Goal: Task Accomplishment & Management: Use online tool/utility

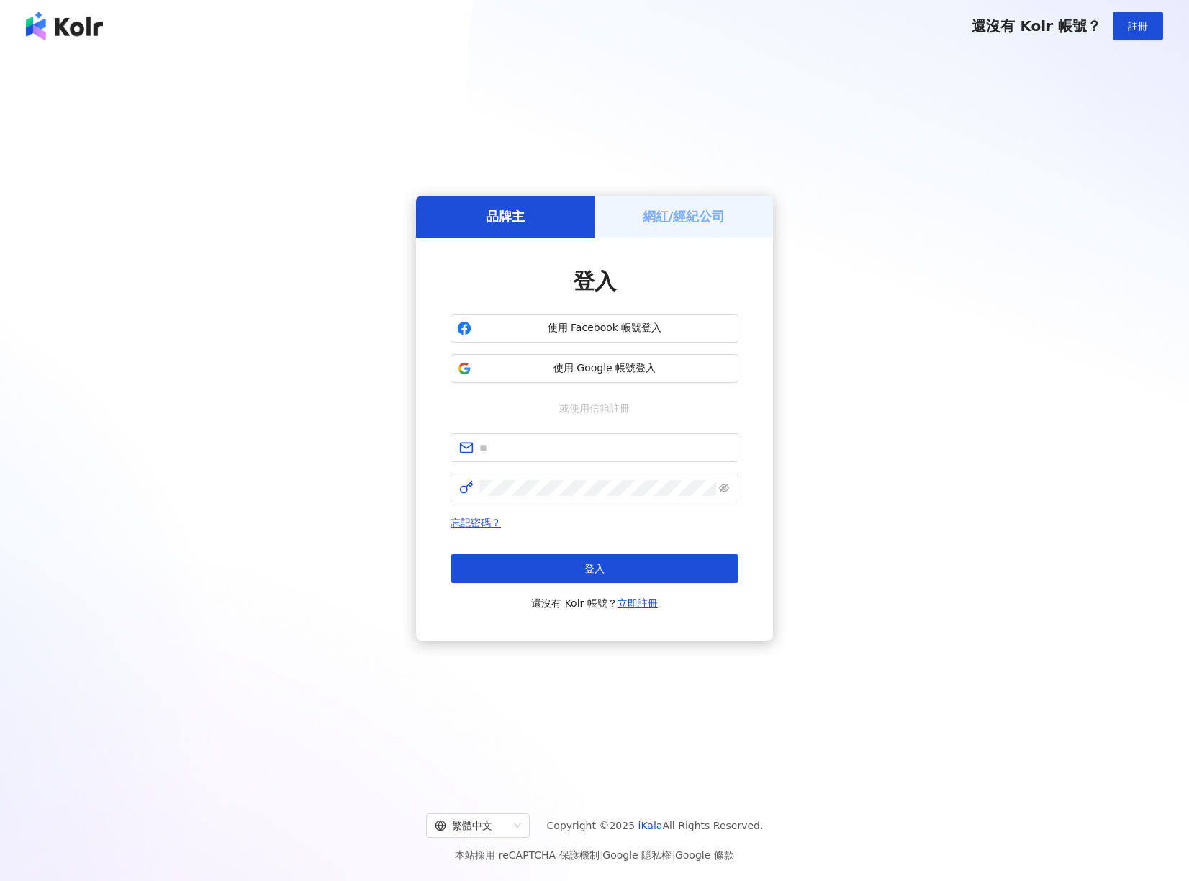
click at [660, 217] on h5 "網紅/經紀公司" at bounding box center [684, 216] width 83 height 18
click at [652, 225] on div "網紅/經紀公司" at bounding box center [683, 216] width 178 height 41
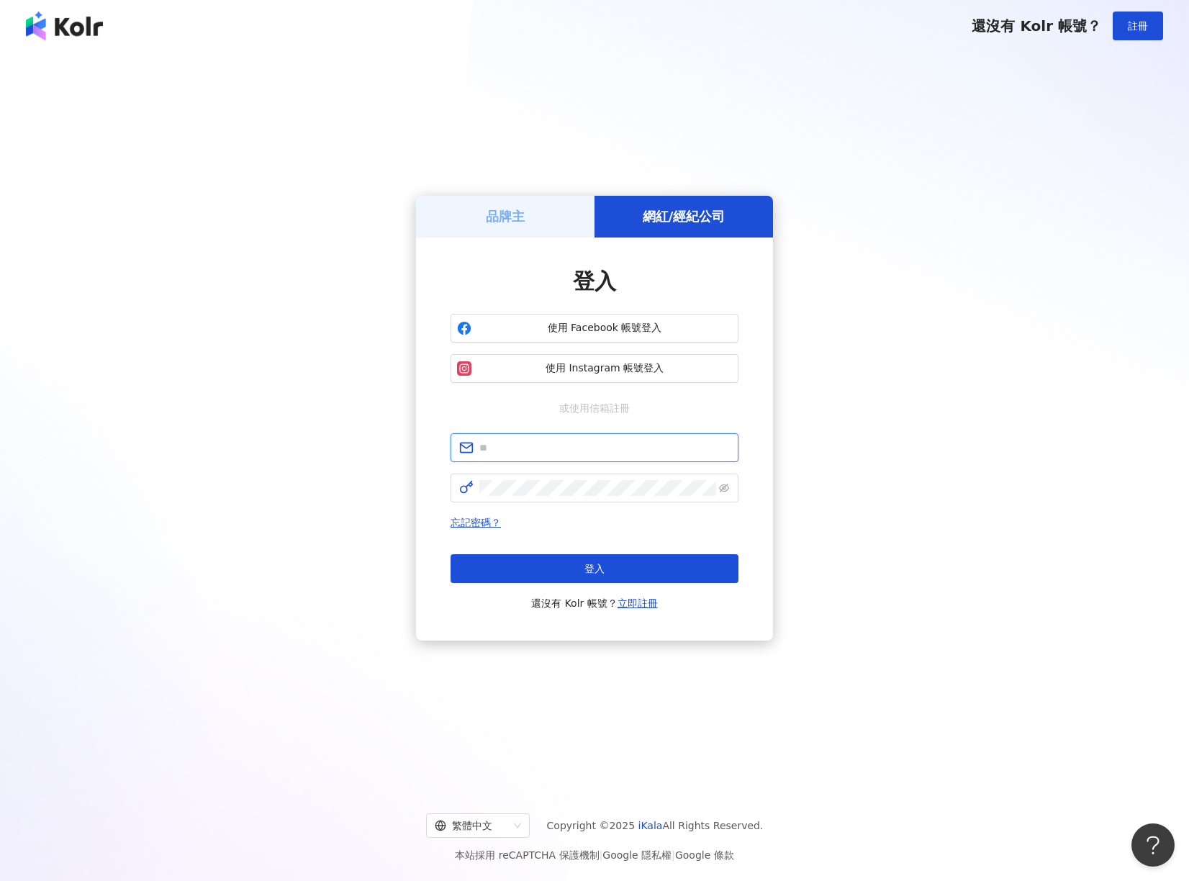
click at [504, 442] on input "text" at bounding box center [604, 448] width 250 height 16
paste input "**********"
type input "**********"
click at [450, 554] on button "登入" at bounding box center [594, 568] width 288 height 29
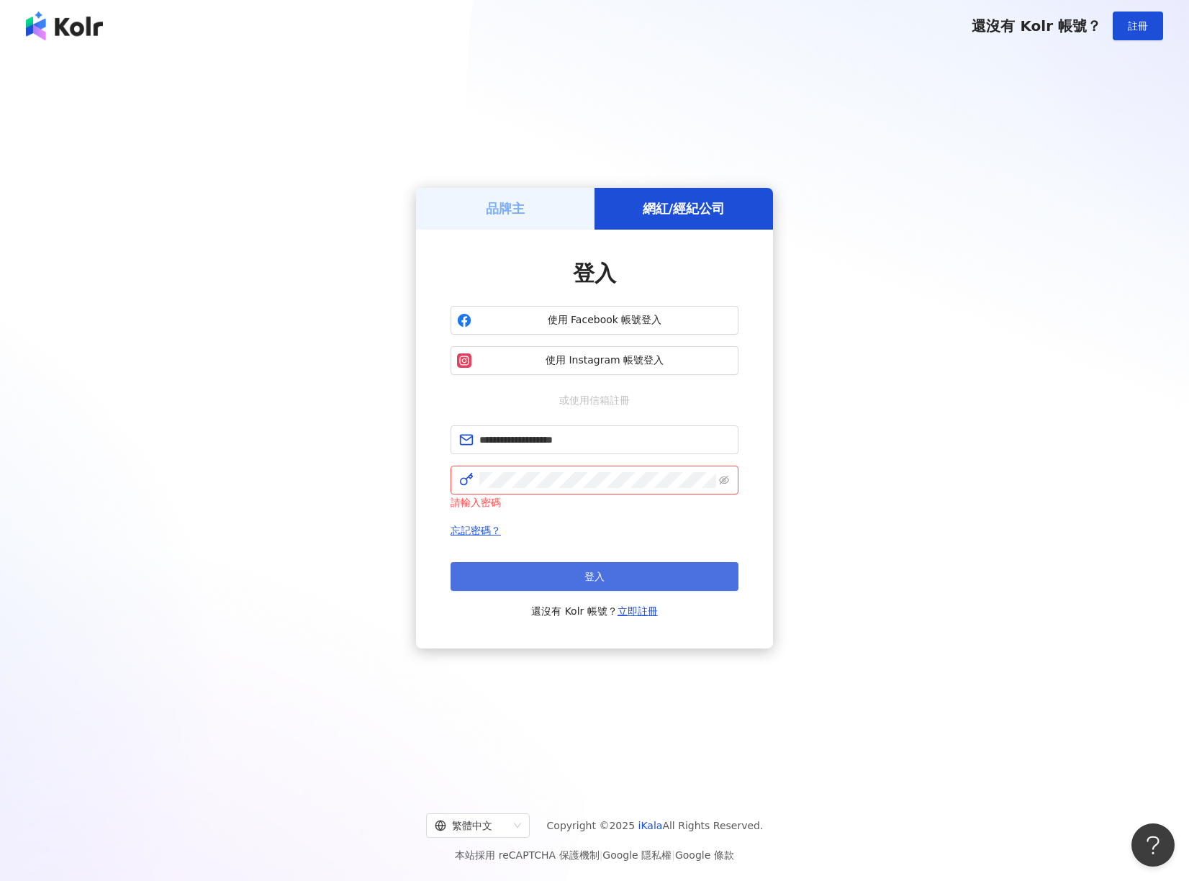
click at [507, 577] on button "登入" at bounding box center [594, 576] width 288 height 29
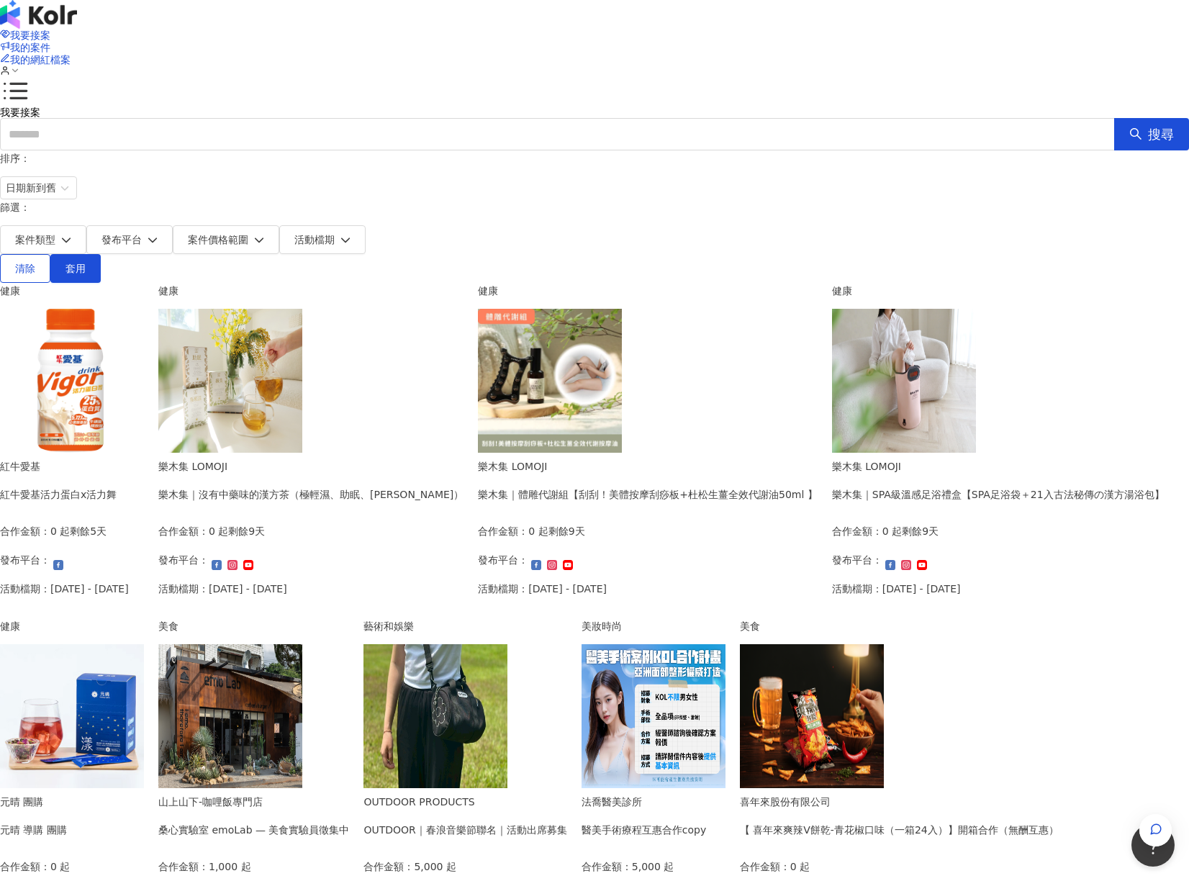
click at [141, 447] on div "我要接案 我的案件 我的網紅檔案 我要接案 搜尋 排序： 日期新到舊 篩選： 案件類型 發布平台 案件價格範圍 活動檔期 清除 套用 健康 紅牛愛基 紅牛愛基…" at bounding box center [594, 563] width 1189 height 1127
click at [180, 440] on div "我要接案 我的案件 我的網紅檔案 我要接案 搜尋 排序： 日期新到舊 篩選： 案件類型 發布平台 案件價格範圍 活動檔期 清除 套用 健康 紅牛愛基 紅牛愛基…" at bounding box center [594, 563] width 1189 height 1127
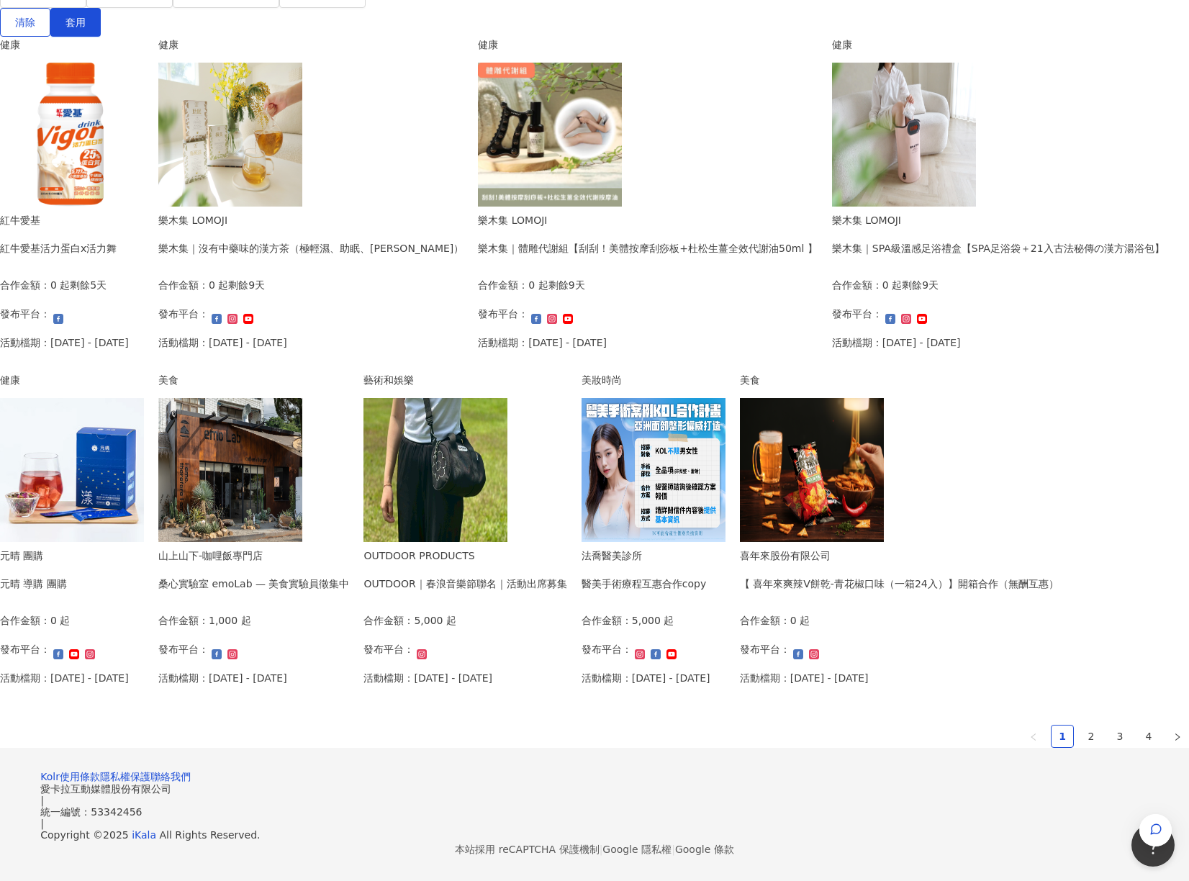
scroll to position [663, 0]
click at [363, 612] on div "合作金額： 5,000 起" at bounding box center [427, 625] width 129 height 26
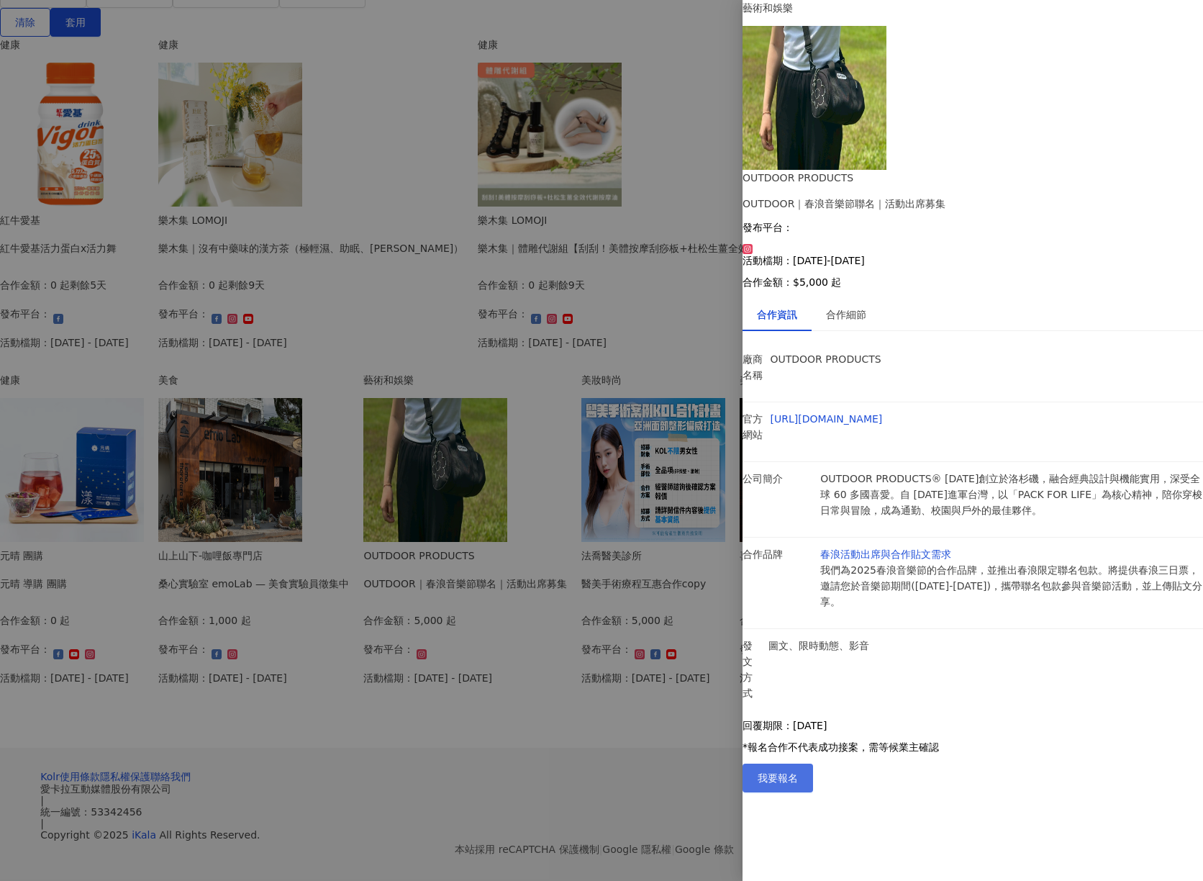
click at [798, 784] on span "我要報名" at bounding box center [778, 778] width 40 height 12
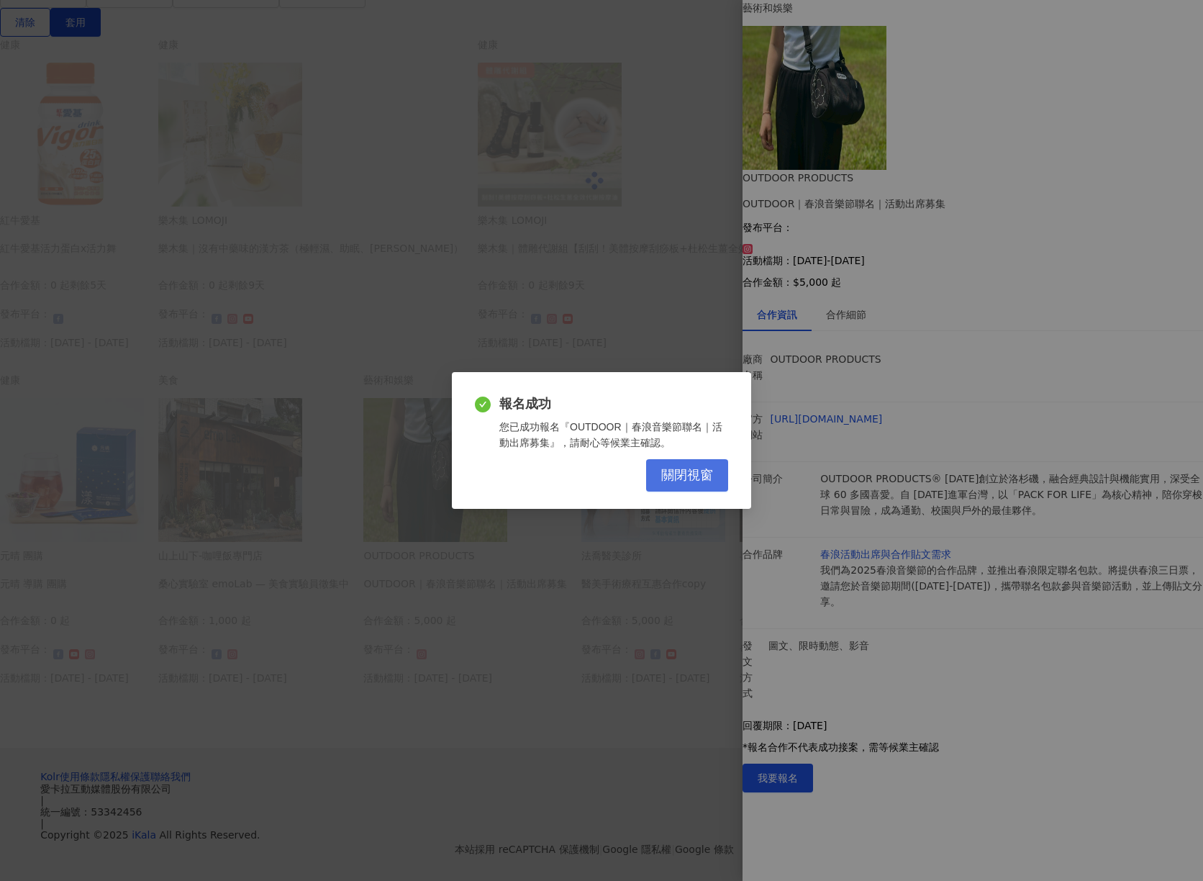
click at [688, 487] on button "關閉視窗" at bounding box center [687, 475] width 82 height 32
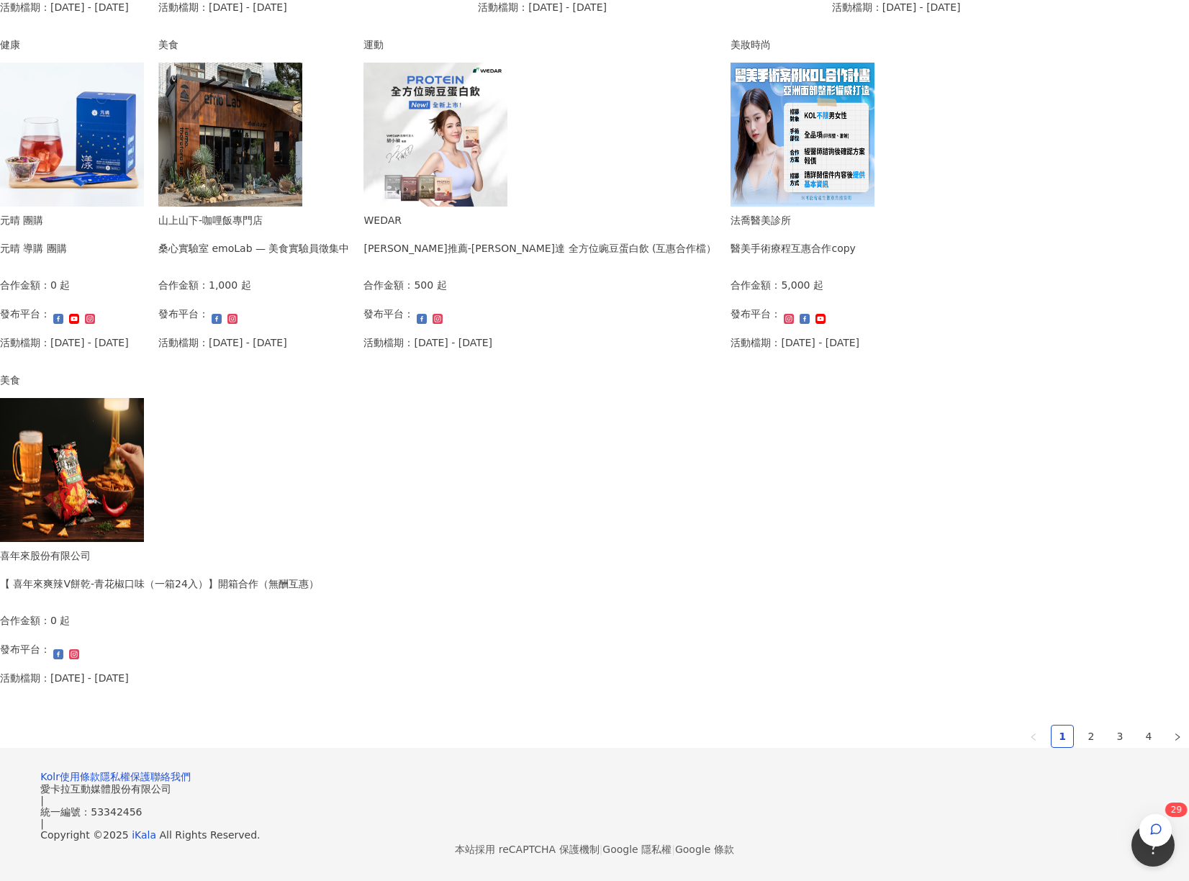
click at [634, 678] on div "健康 紅牛愛基 紅牛愛基活力蛋白x活力舞 合作金額： 0 起 剩餘5天 發布平台： 活動檔期：[DATE] - [DATE] 健康 樂木集 LOMOJI 樂木…" at bounding box center [594, 224] width 1189 height 1046
click at [1080, 725] on link "2" at bounding box center [1091, 736] width 22 height 22
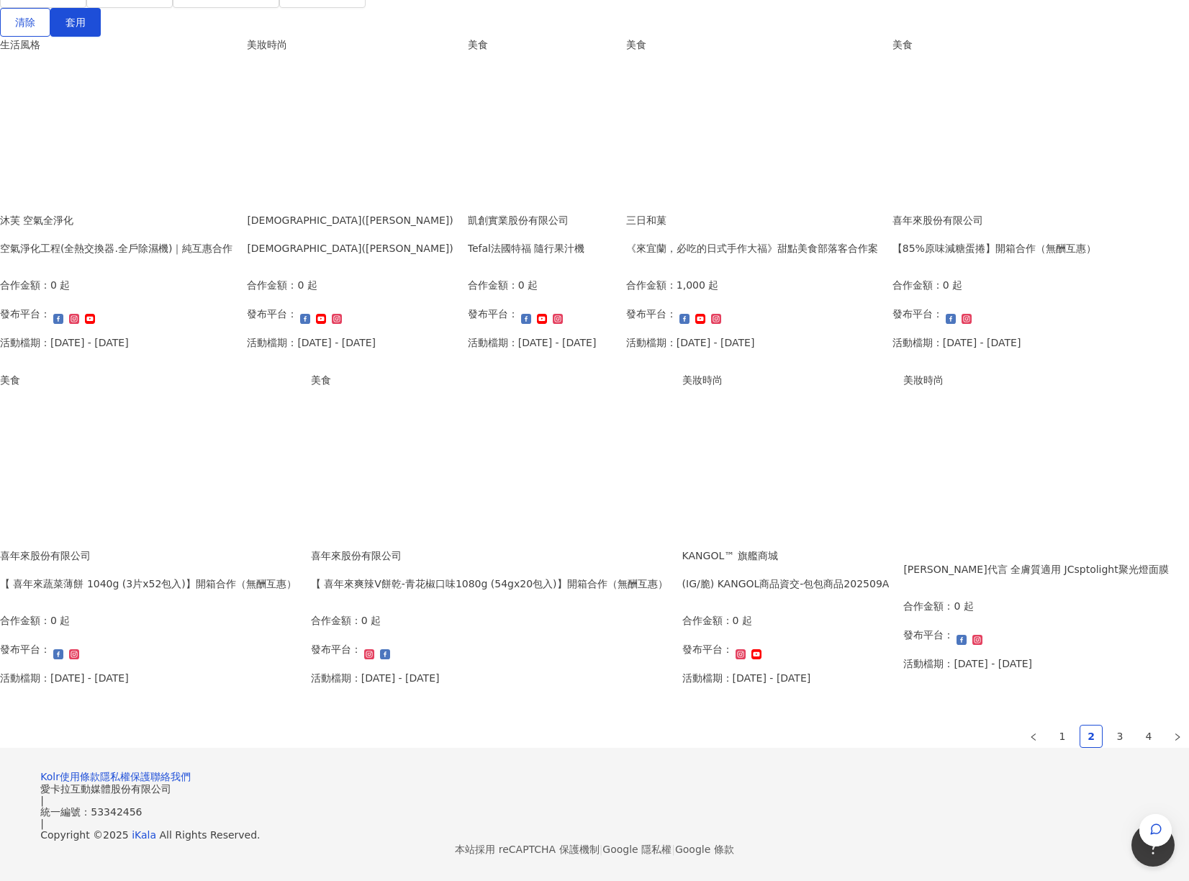
scroll to position [568, 0]
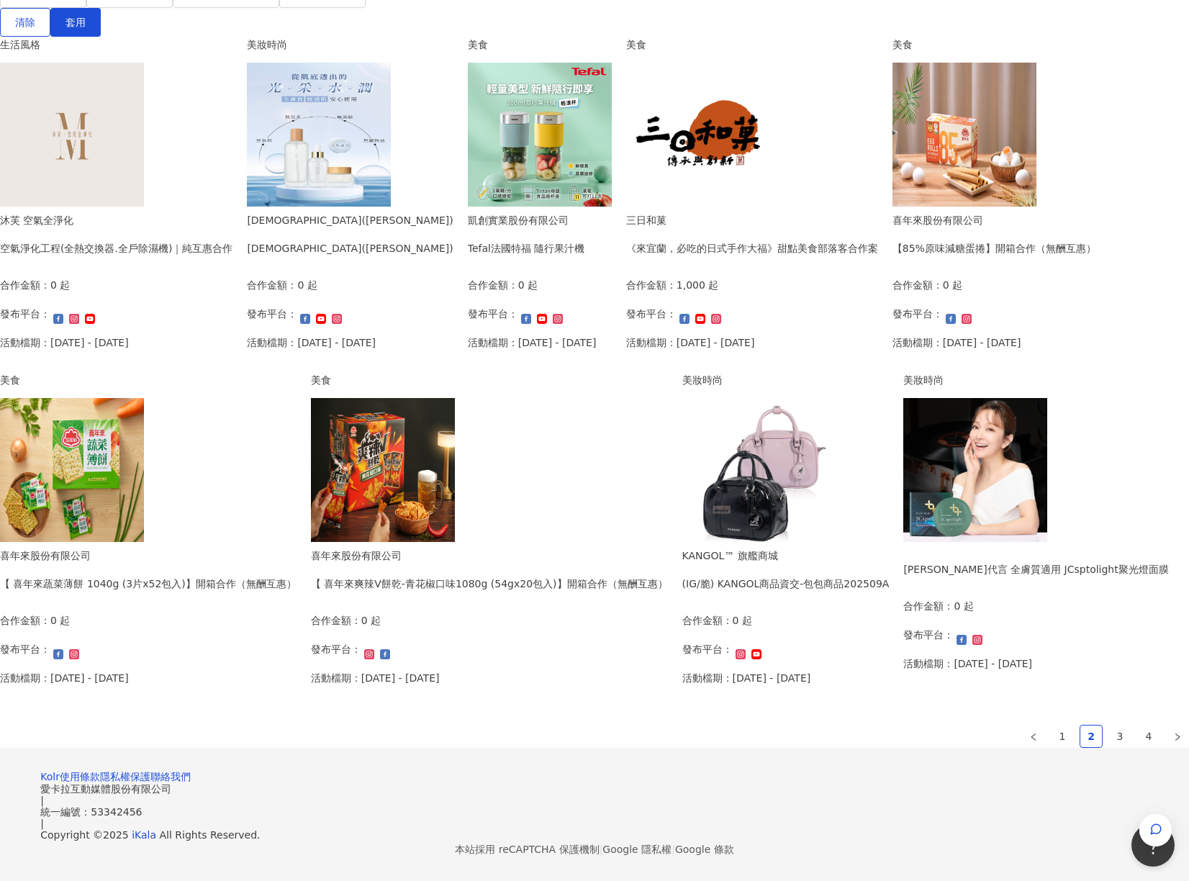
click at [682, 591] on div "(IG/脆) KANGOL商品資交-包包商品202509A" at bounding box center [785, 584] width 207 height 16
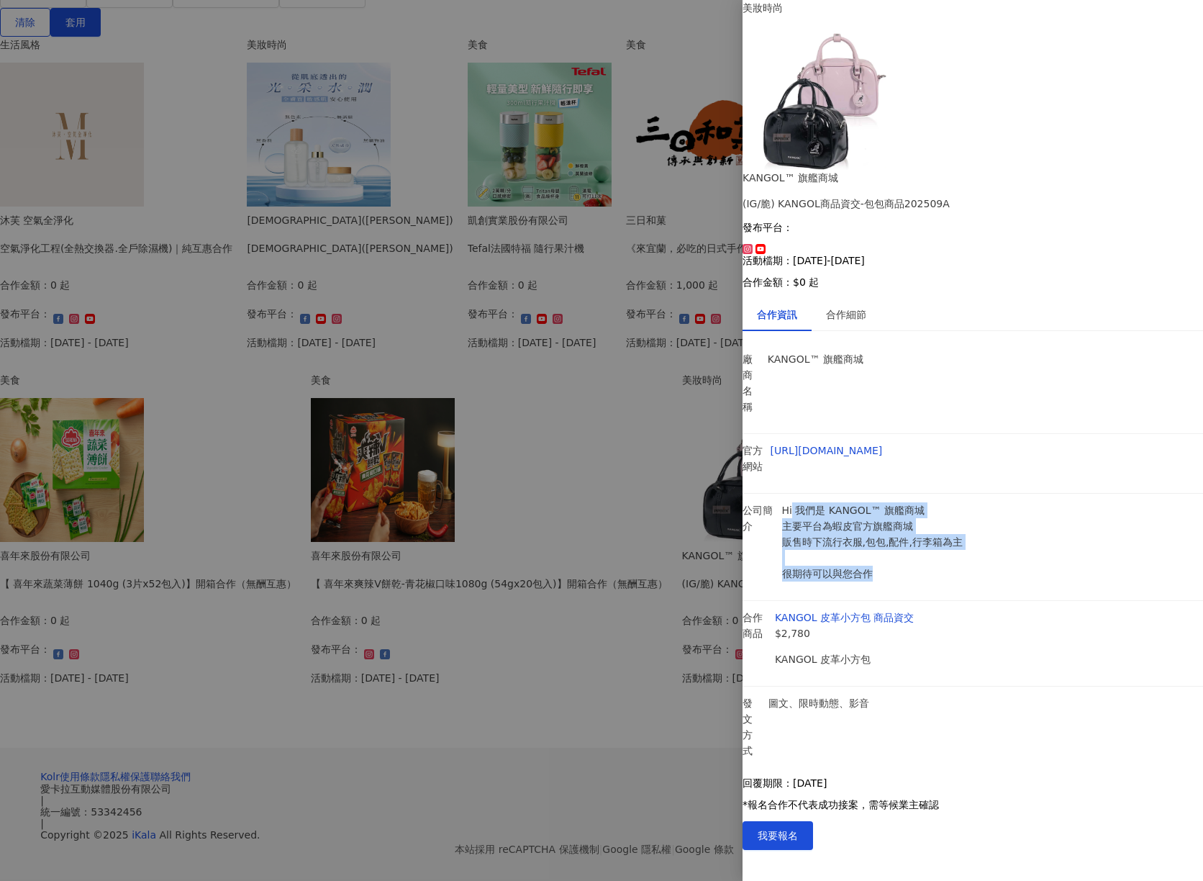
drag, startPoint x: 945, startPoint y: 357, endPoint x: 838, endPoint y: 294, distance: 124.5
click at [838, 502] on p "Hi 我們是 KANGOL™ 旗艦商城 主要平台為蝦皮官方旗艦商城 販售時下流行衣服,包包,配件,行李箱為主 很期待可以與您合作" at bounding box center [876, 541] width 189 height 79
click at [895, 502] on p "Hi 我們是 KANGOL™ 旗艦商城 主要平台為蝦皮官方旗艦商城 販售時下流行衣服,包包,配件,行李箱為主 很期待可以與您合作" at bounding box center [876, 541] width 189 height 79
click at [931, 502] on p "Hi 我們是 KANGOL™ 旗艦商城 主要平台為蝦皮官方旗艦商城 販售時下流行衣服,包包,配件,行李箱為主 很期待可以與您合作" at bounding box center [876, 541] width 189 height 79
click at [681, 718] on div at bounding box center [601, 440] width 1203 height 881
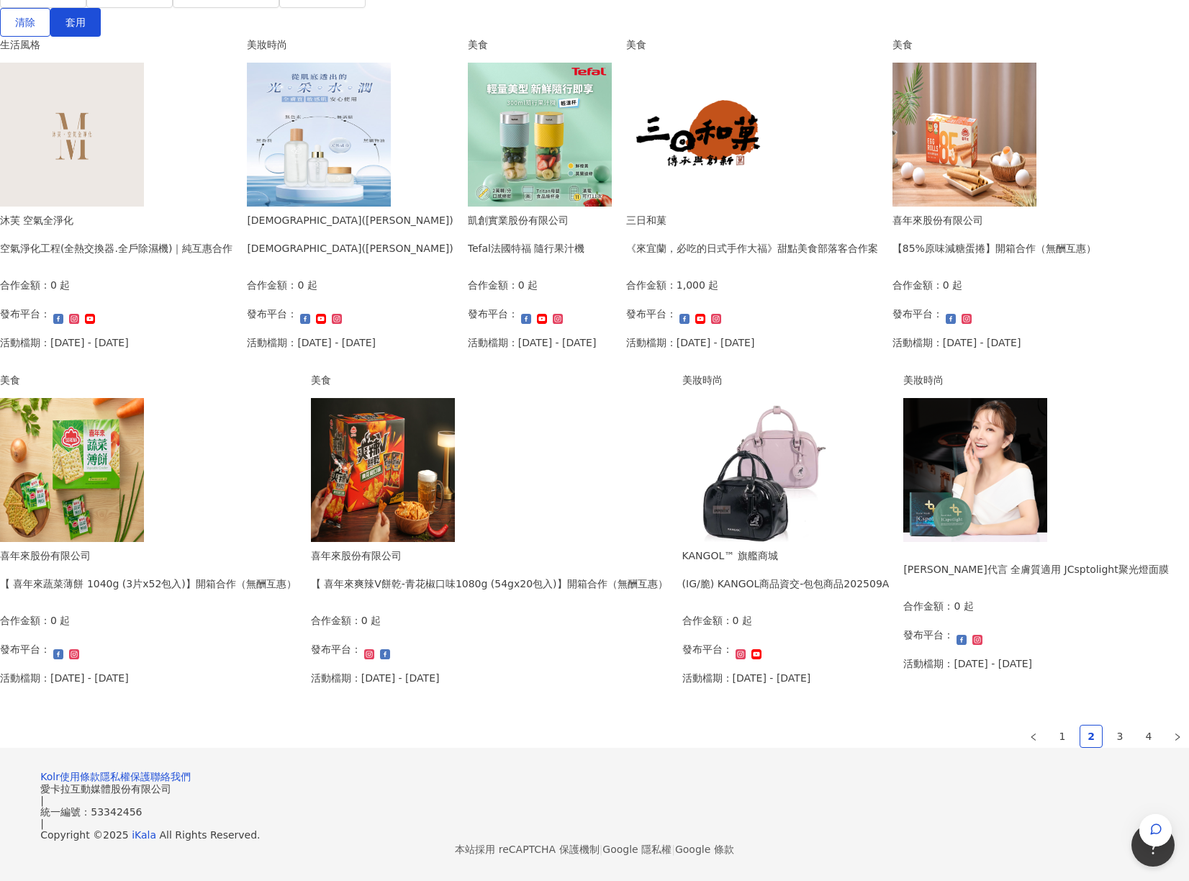
click at [682, 663] on div "合作金額： 0 起 發布平台： 活動檔期：[DATE] - [DATE]" at bounding box center [785, 653] width 207 height 83
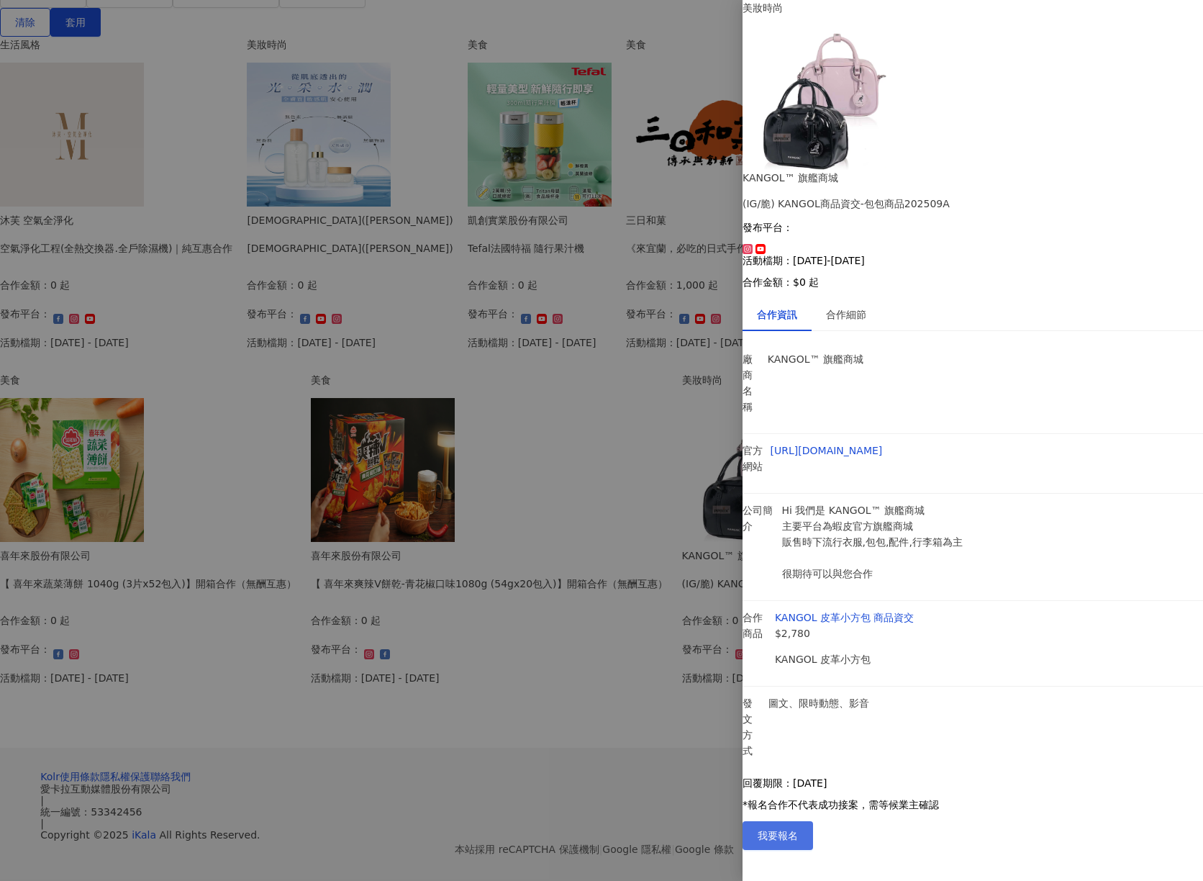
click at [798, 841] on span "我要報名" at bounding box center [778, 836] width 40 height 12
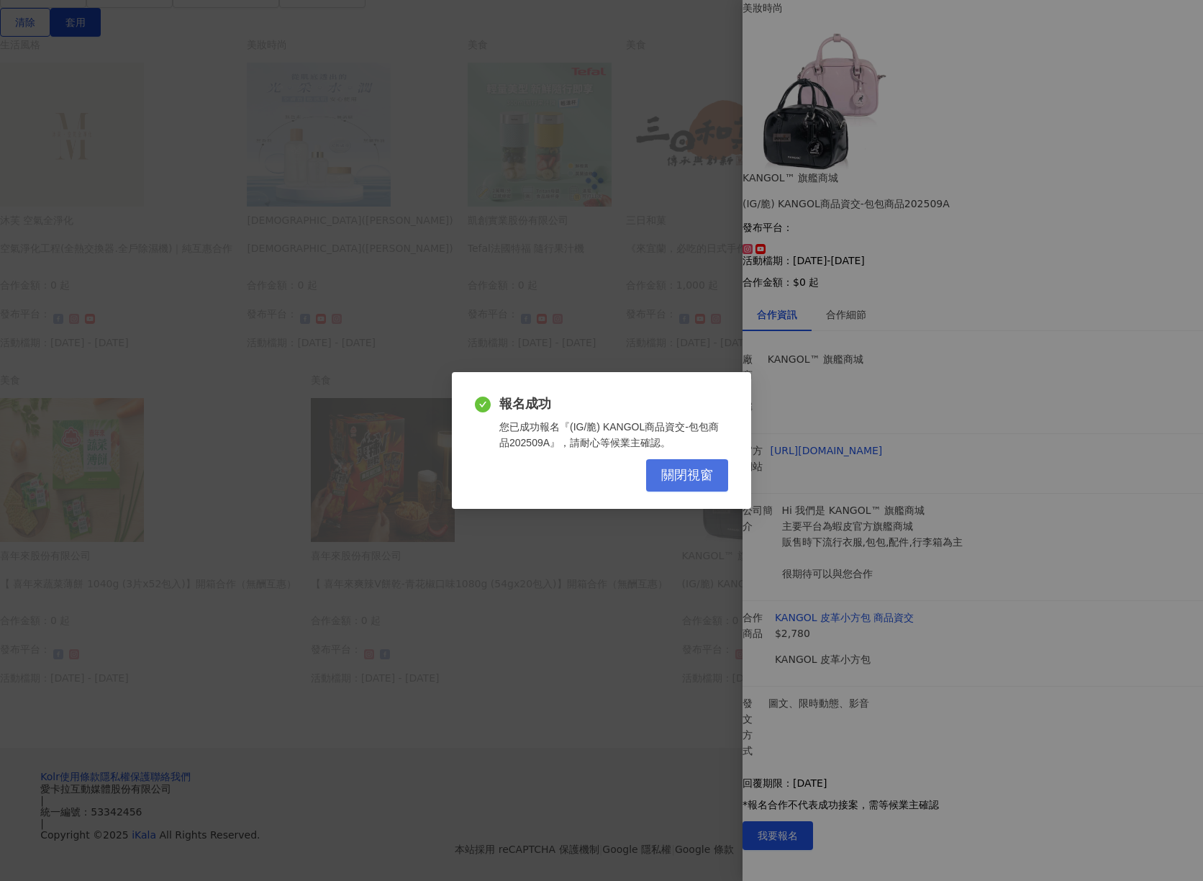
click at [678, 468] on span "關閉視窗" at bounding box center [687, 476] width 52 height 16
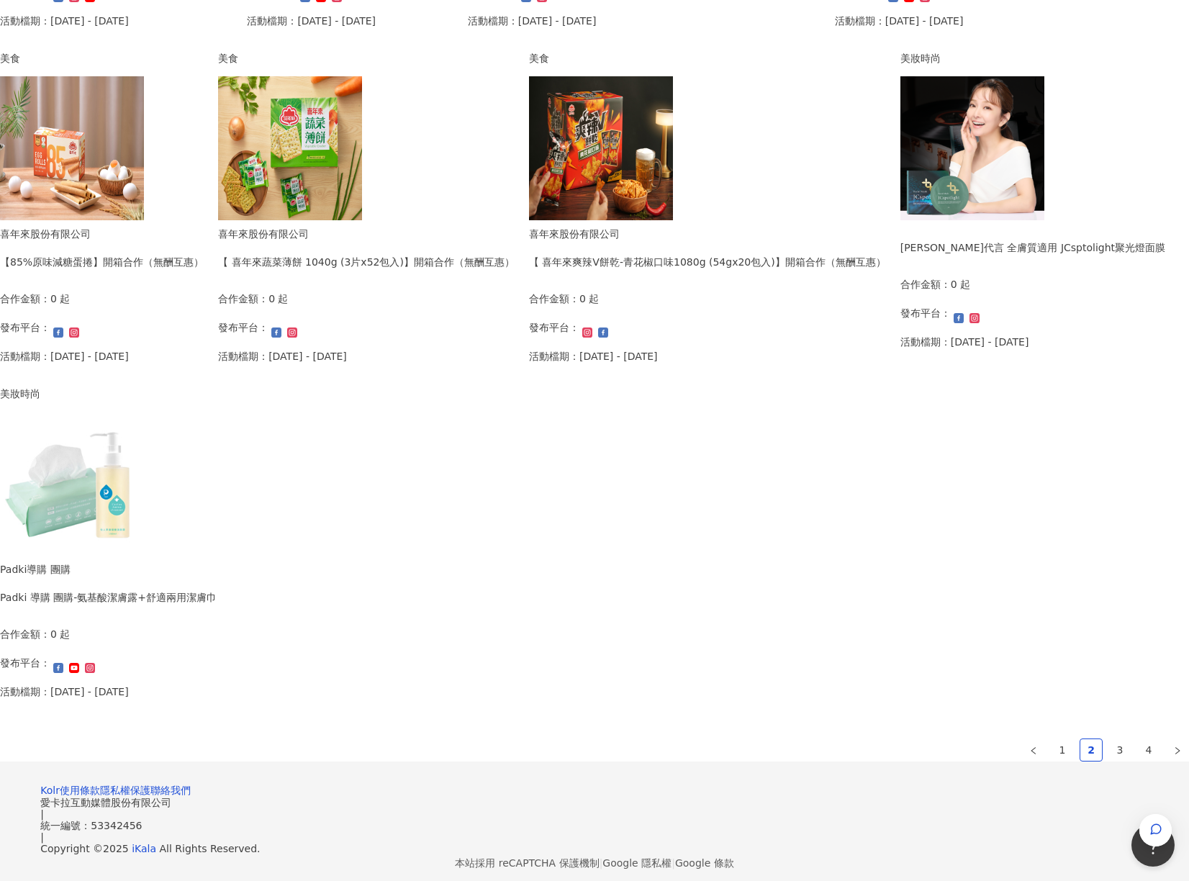
click at [599, 761] on div "生活風格 沐芙 空氣全淨化 空氣淨化工程(全熱交換器.全戶除濕機)｜純互惠合作 合作金額： 0 起 發布平台： 活動檔期：[DATE] - [DATE] 美妝…" at bounding box center [594, 238] width 1189 height 1046
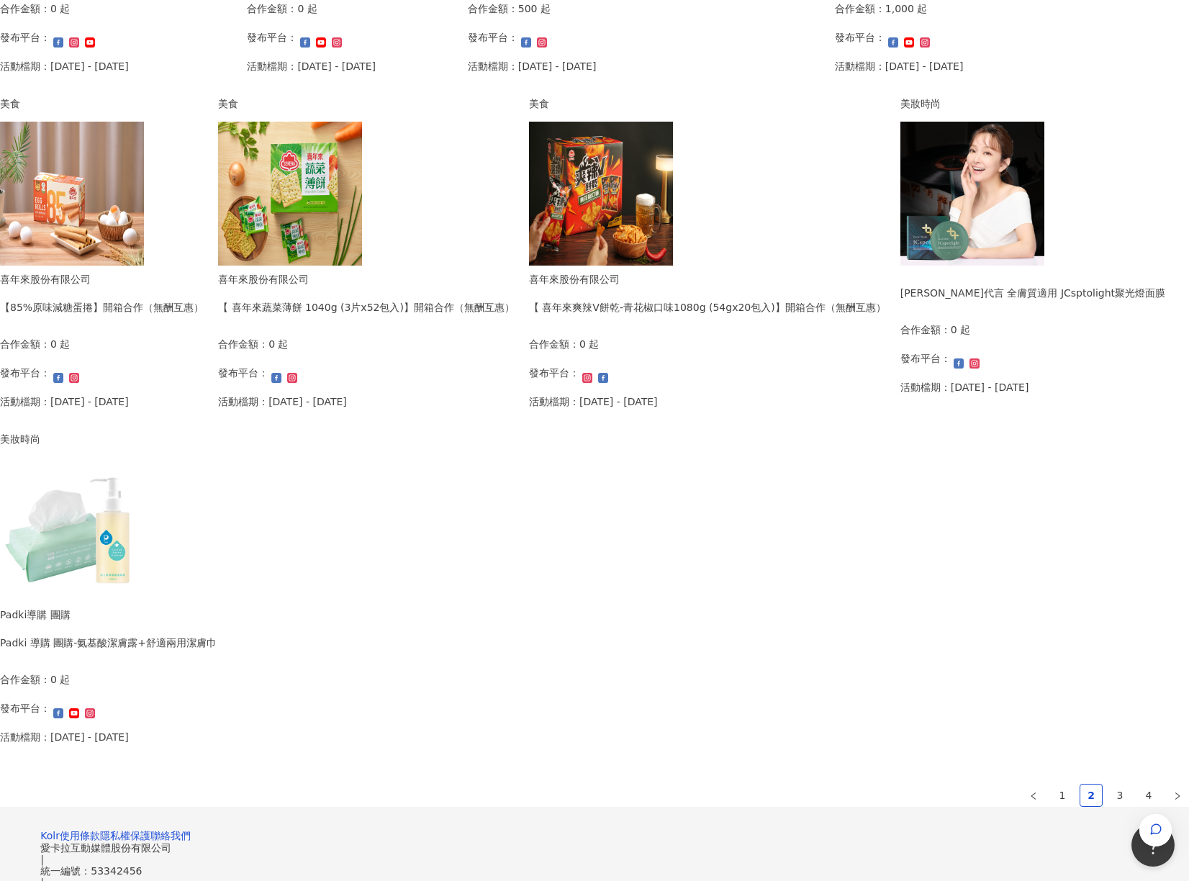
scroll to position [576, 0]
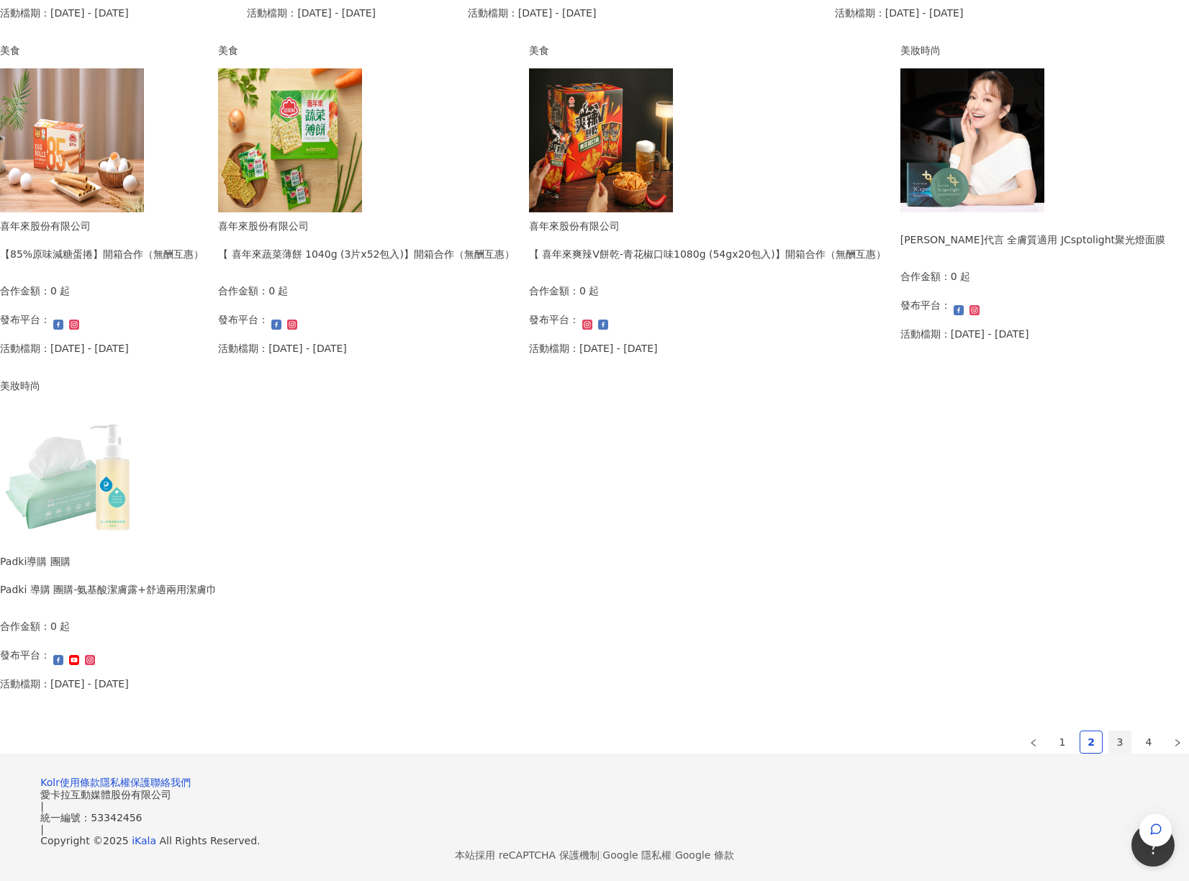
click at [1109, 735] on link "3" at bounding box center [1120, 742] width 22 height 22
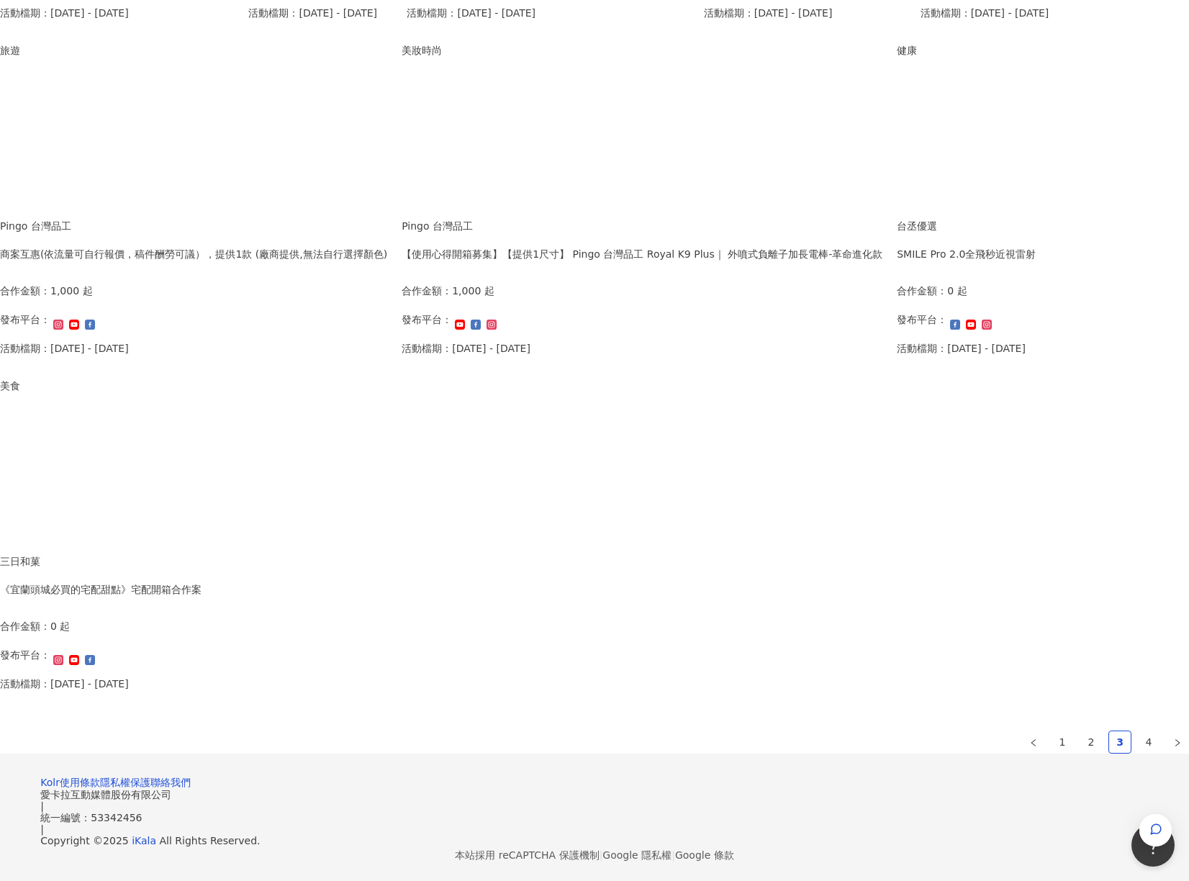
scroll to position [663, 0]
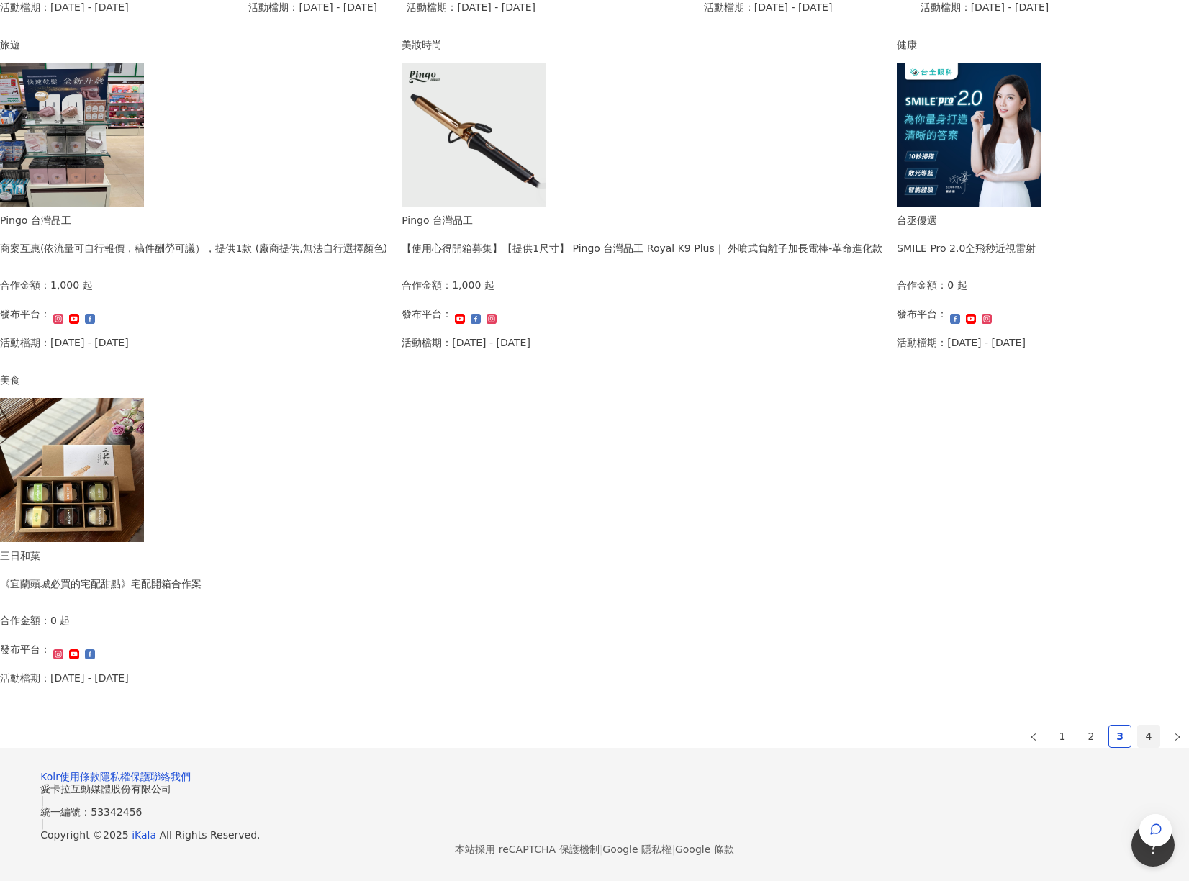
click at [1138, 725] on link "4" at bounding box center [1149, 736] width 22 height 22
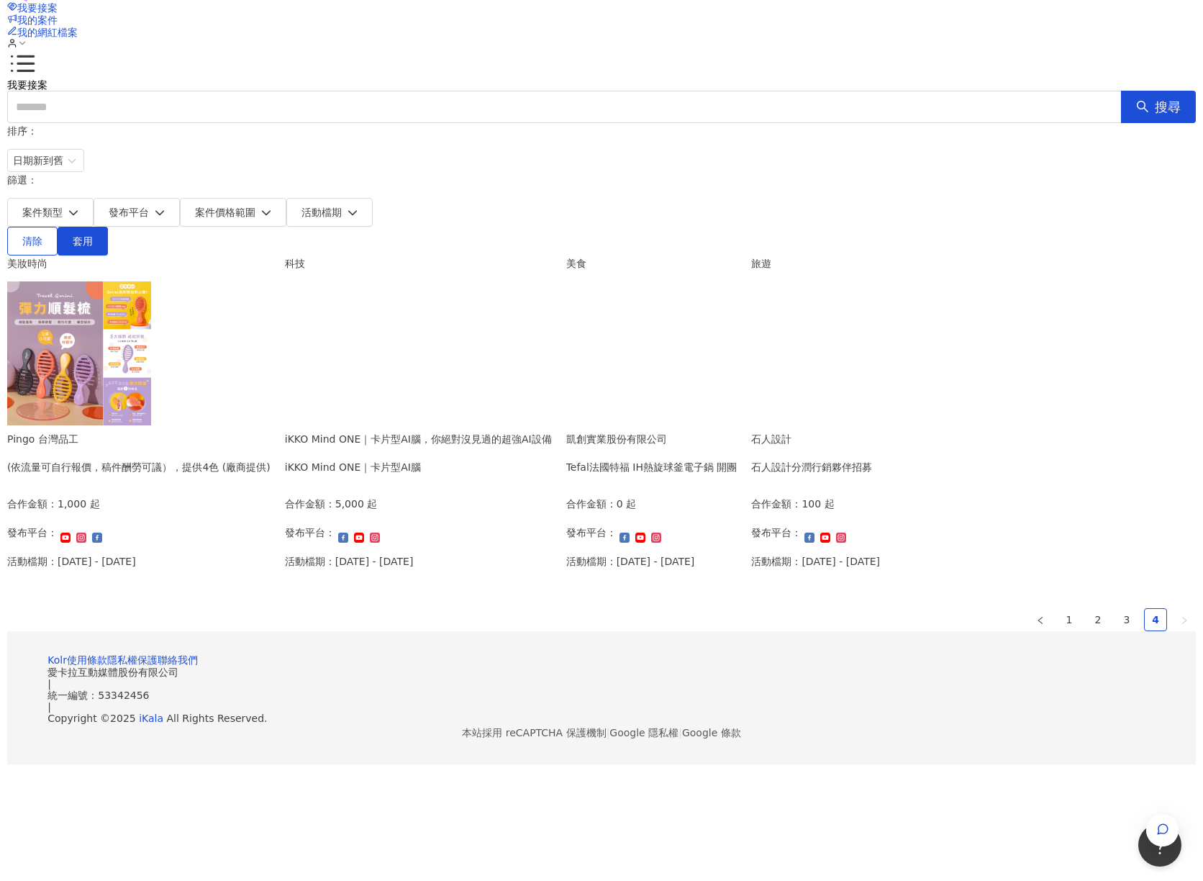
scroll to position [17, 0]
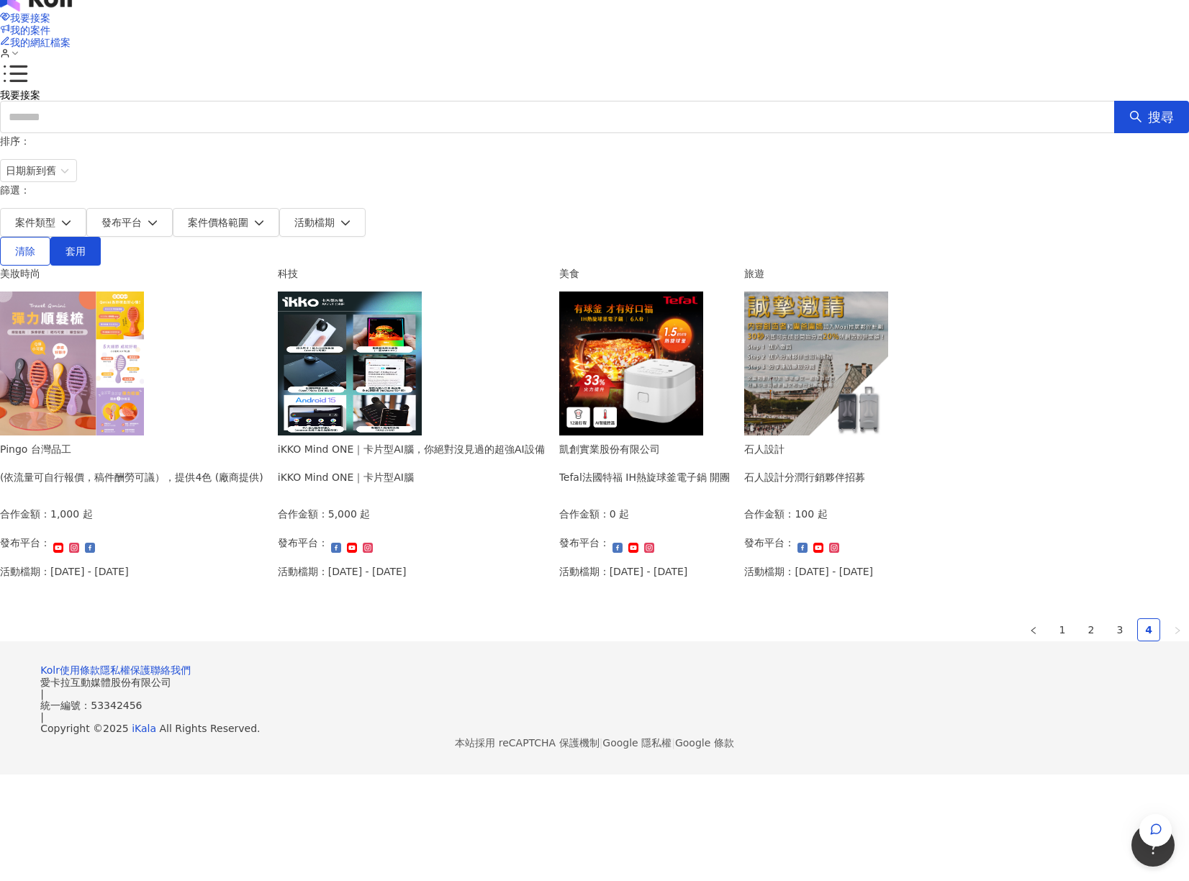
click at [1058, 263] on div "我要接案 我的案件 我的網紅檔案 我要接案 搜尋 排序： 日期新到舊 篩選： 案件類型 發布平台 案件價格範圍 活動檔期 清除 套用 美妝時尚 Pingo 台…" at bounding box center [594, 378] width 1189 height 791
click at [1092, 189] on div "我要接案 我的案件 我的網紅檔案 我要接案 搜尋 排序： 日期新到舊 篩選： 案件類型 發布平台 案件價格範圍 活動檔期 清除 套用 美妝時尚 Pingo 台…" at bounding box center [594, 378] width 1189 height 791
click at [1139, 814] on div "button" at bounding box center [1155, 830] width 32 height 32
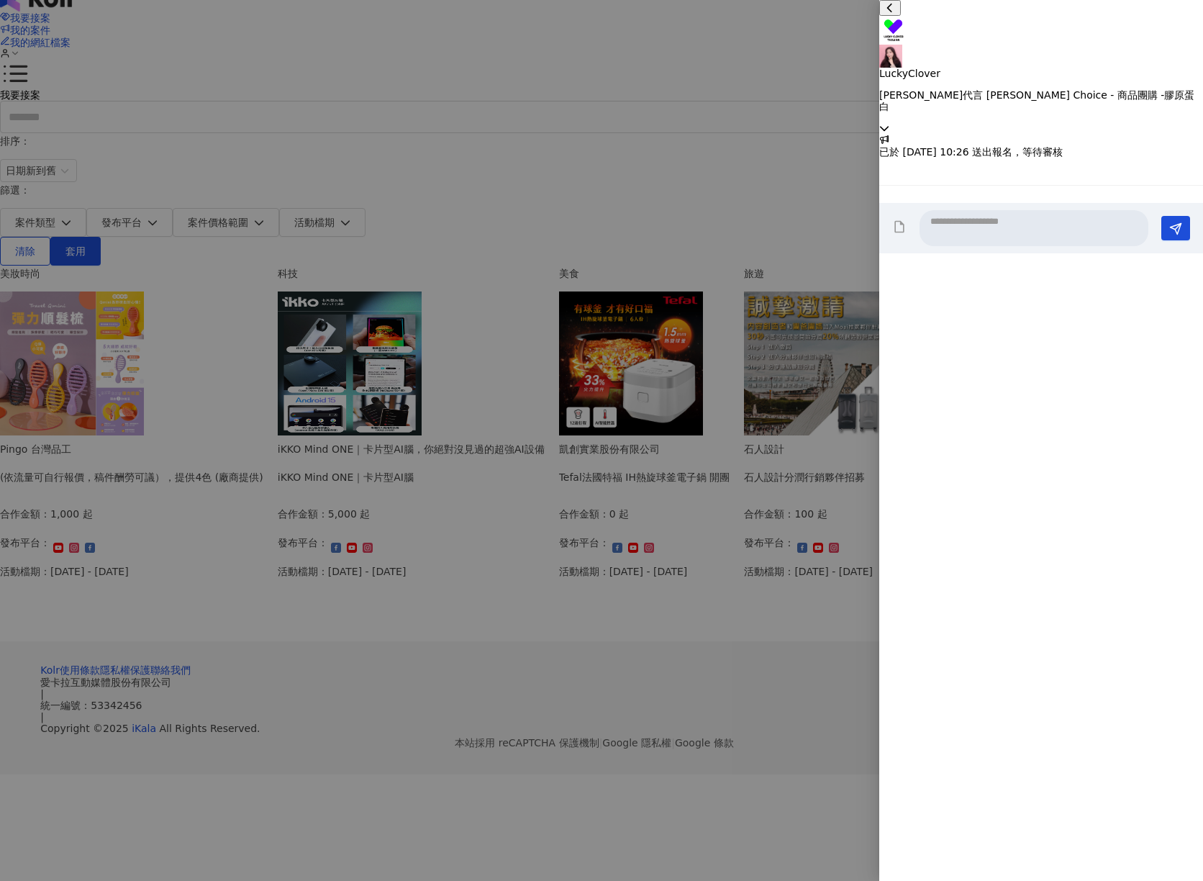
click at [889, 126] on icon at bounding box center [884, 128] width 9 height 5
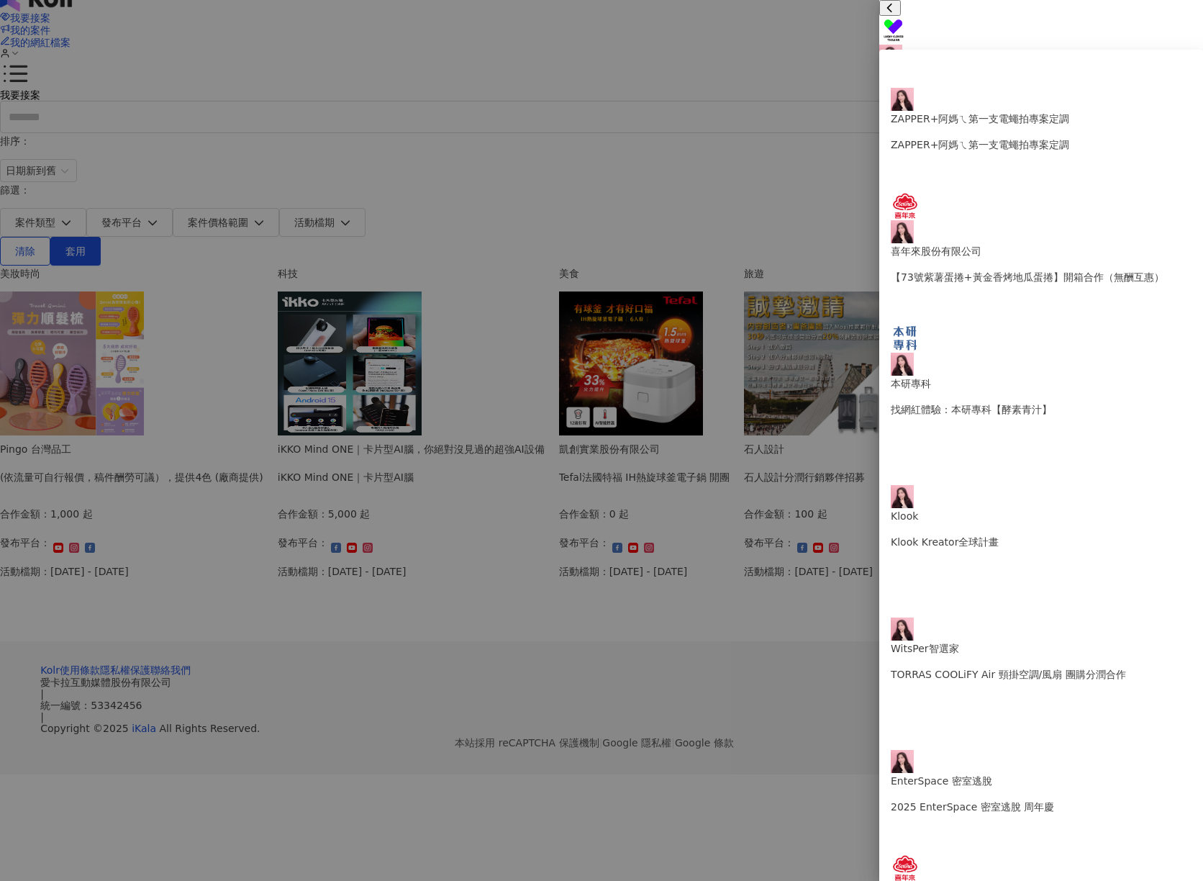
click at [963, 45] on div "LuckyClover [PERSON_NAME]代言 [PERSON_NAME] Choice - 商品團購 -膠原蛋白" at bounding box center [1041, 67] width 324 height 134
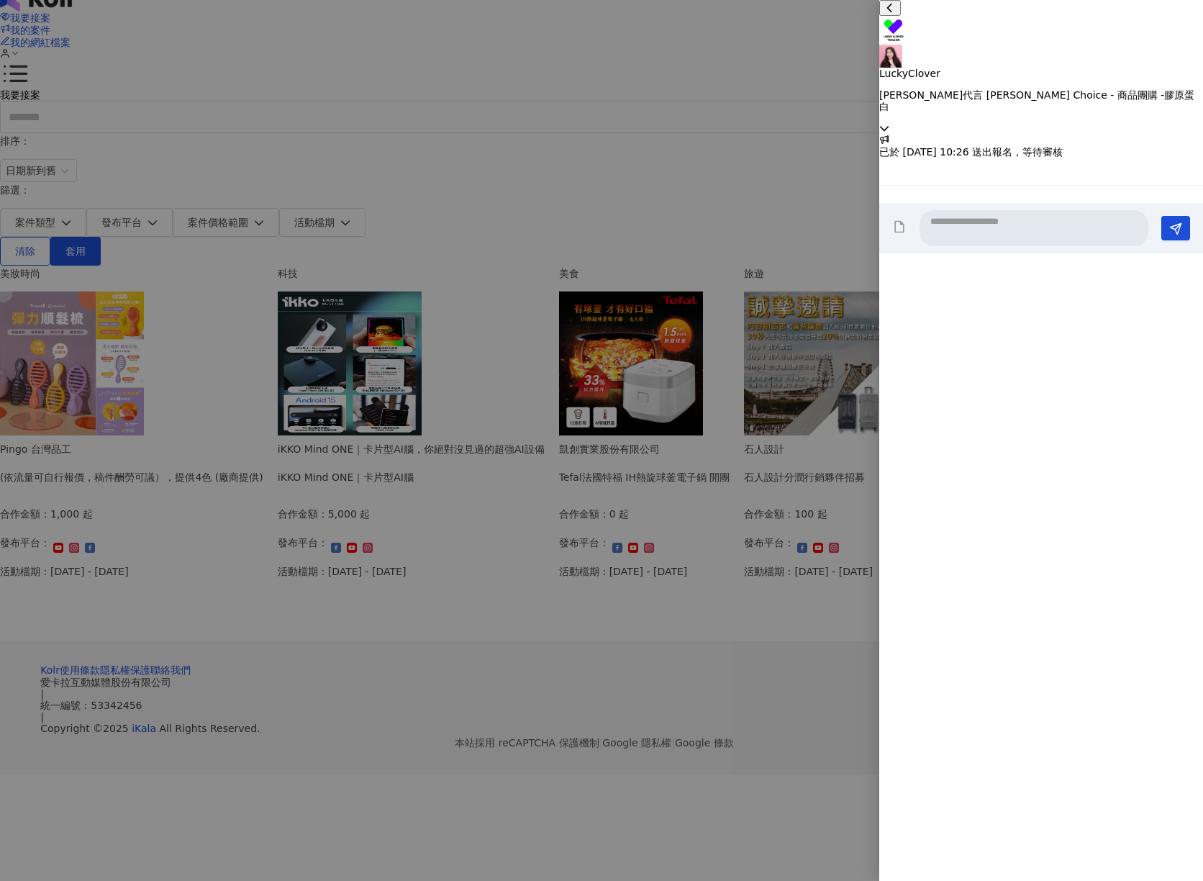
click at [957, 68] on p "LuckyClover" at bounding box center [1041, 74] width 324 height 12
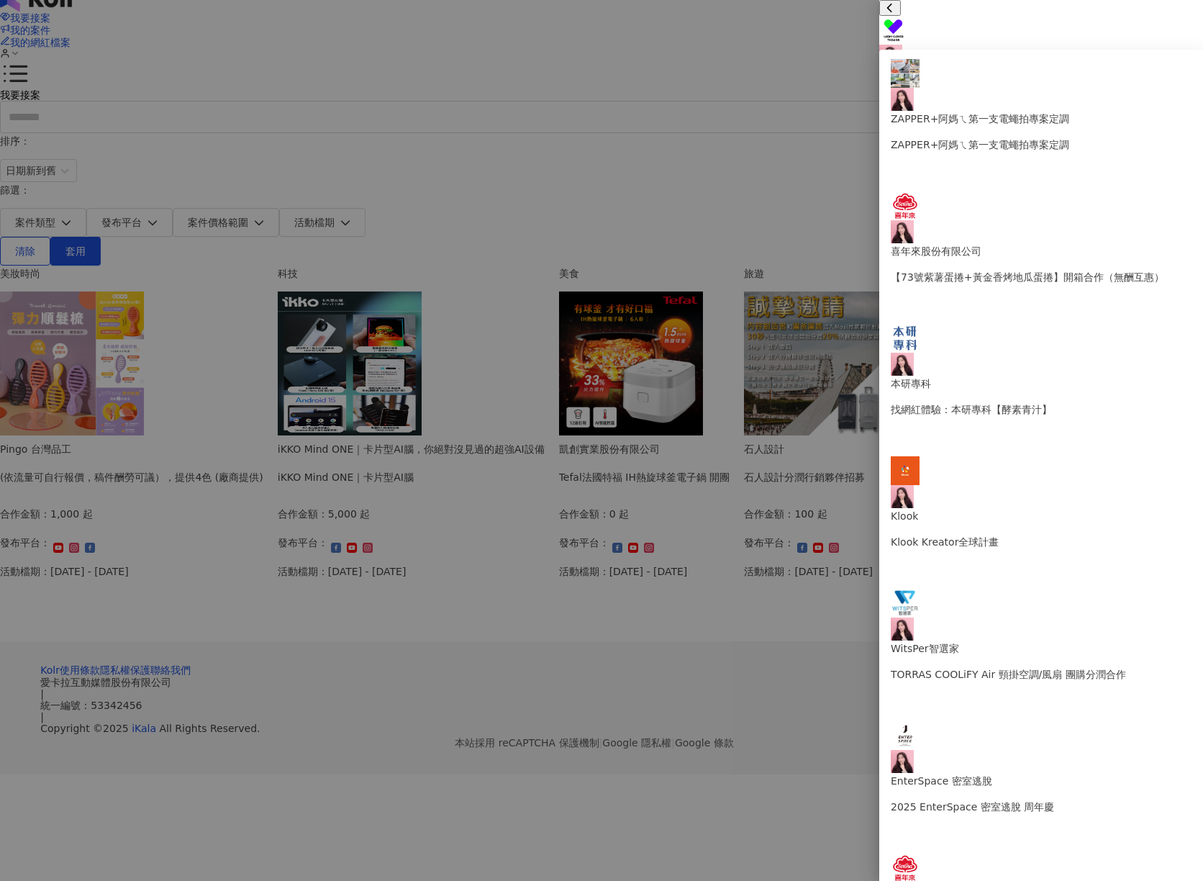
click at [1007, 168] on div at bounding box center [1041, 168] width 324 height 0
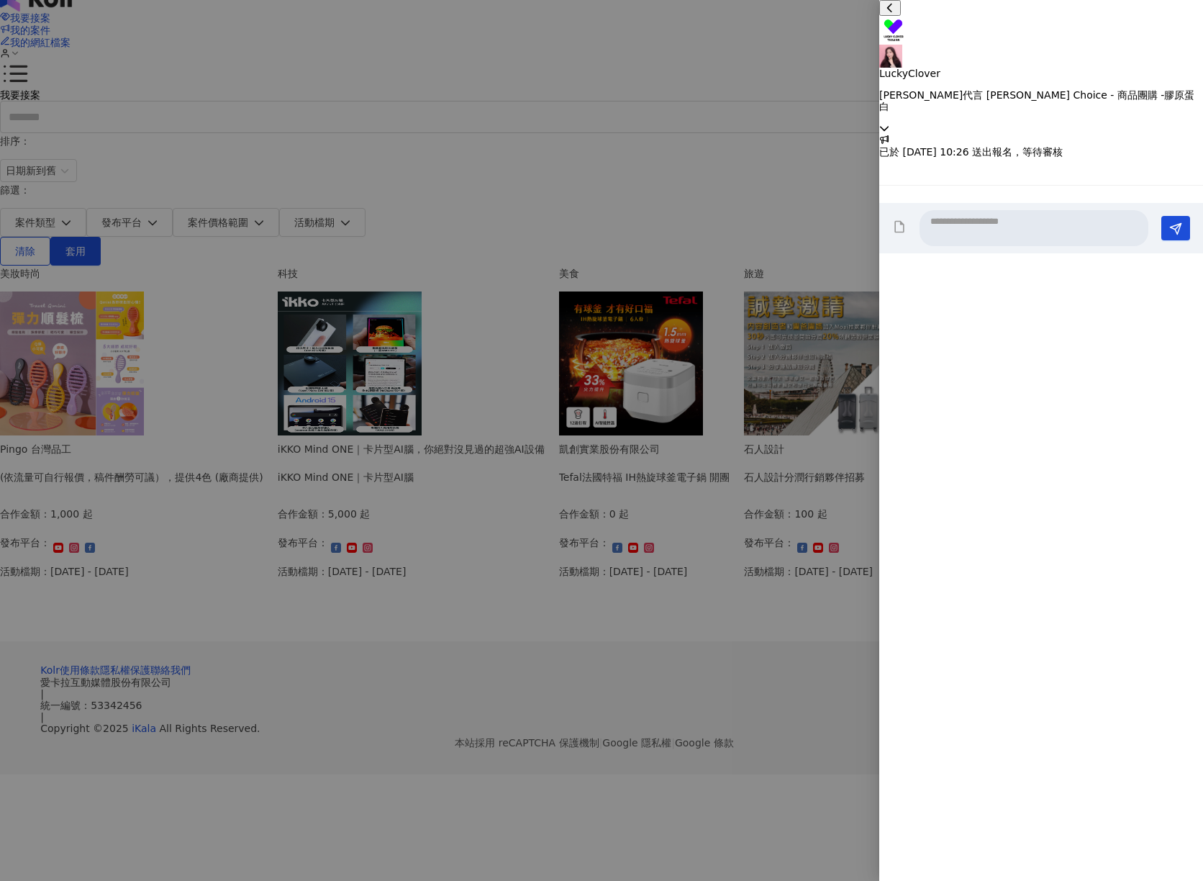
click at [1176, 32] on div "LuckyClover [PERSON_NAME]代言 [PERSON_NAME] Choice - 商品團購 -膠原蛋白" at bounding box center [1041, 67] width 324 height 134
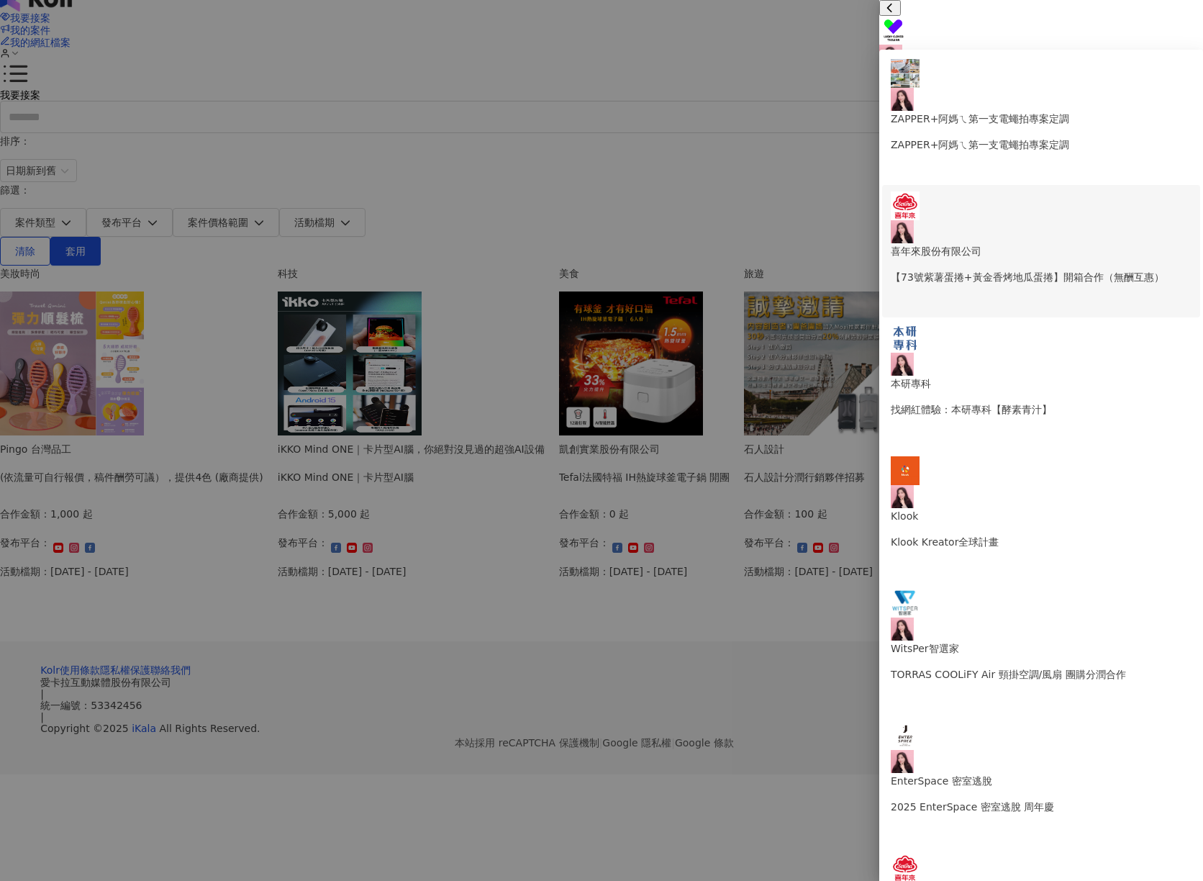
click at [1019, 243] on p "喜年來股份有限公司" at bounding box center [1041, 251] width 301 height 16
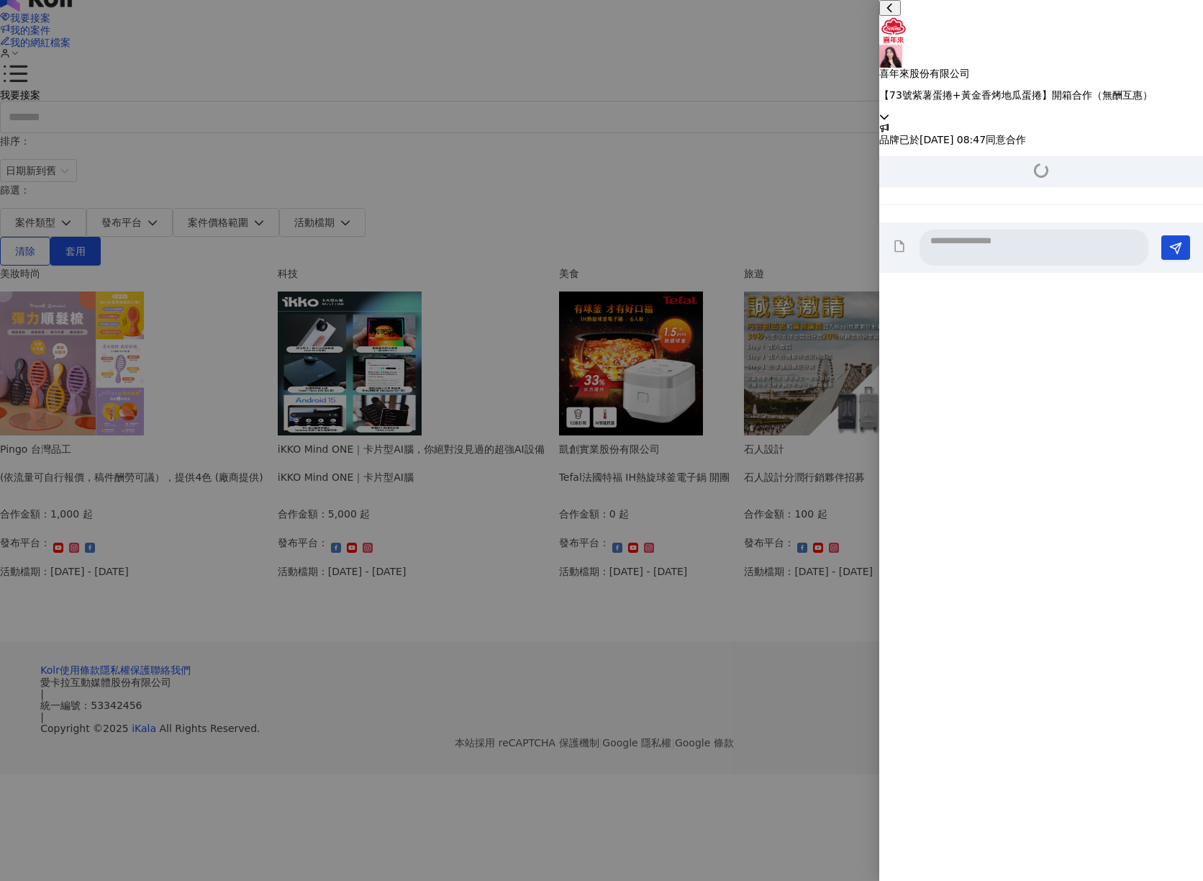
scroll to position [528, 0]
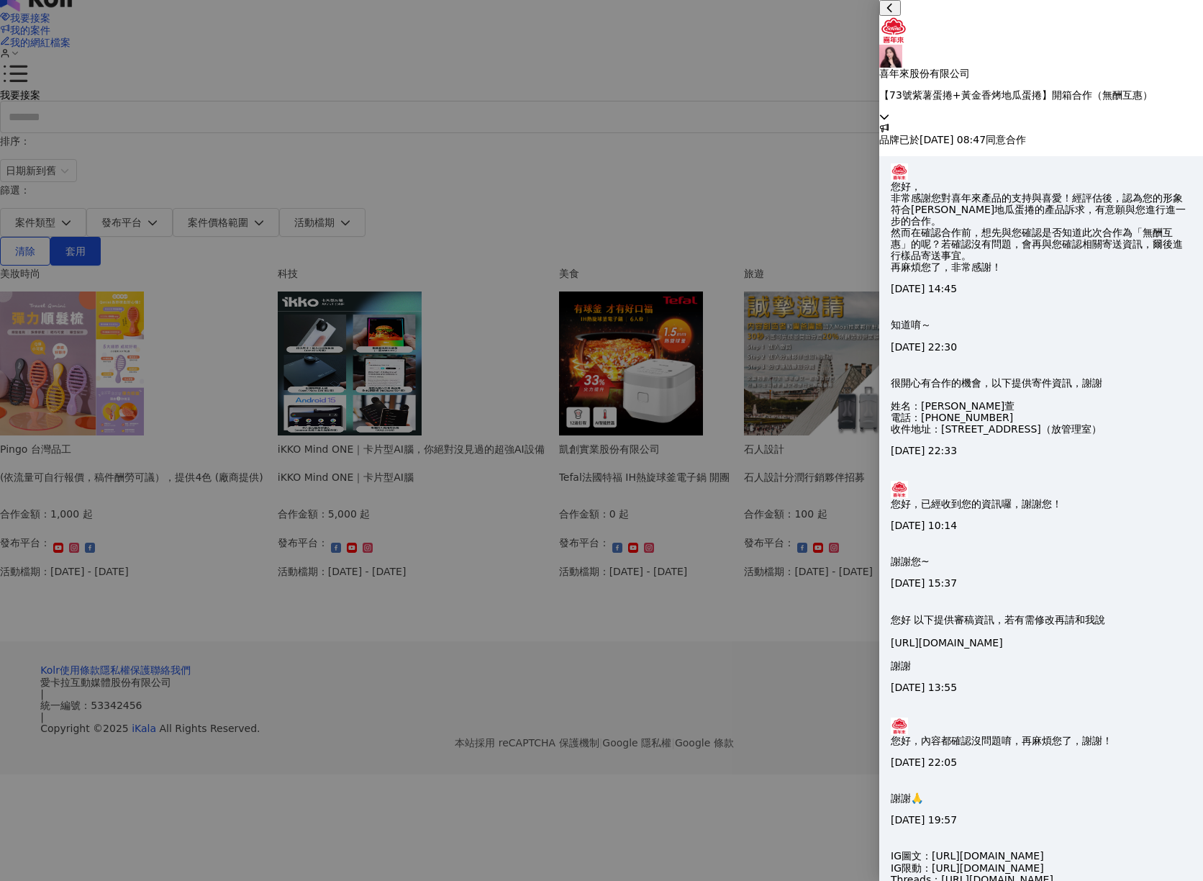
click at [1172, 22] on div "喜年來股份有限公司 【73號紫薯蛋捲+黃金香烤地瓜蛋捲】開箱合作（無酬互惠）" at bounding box center [1041, 61] width 324 height 122
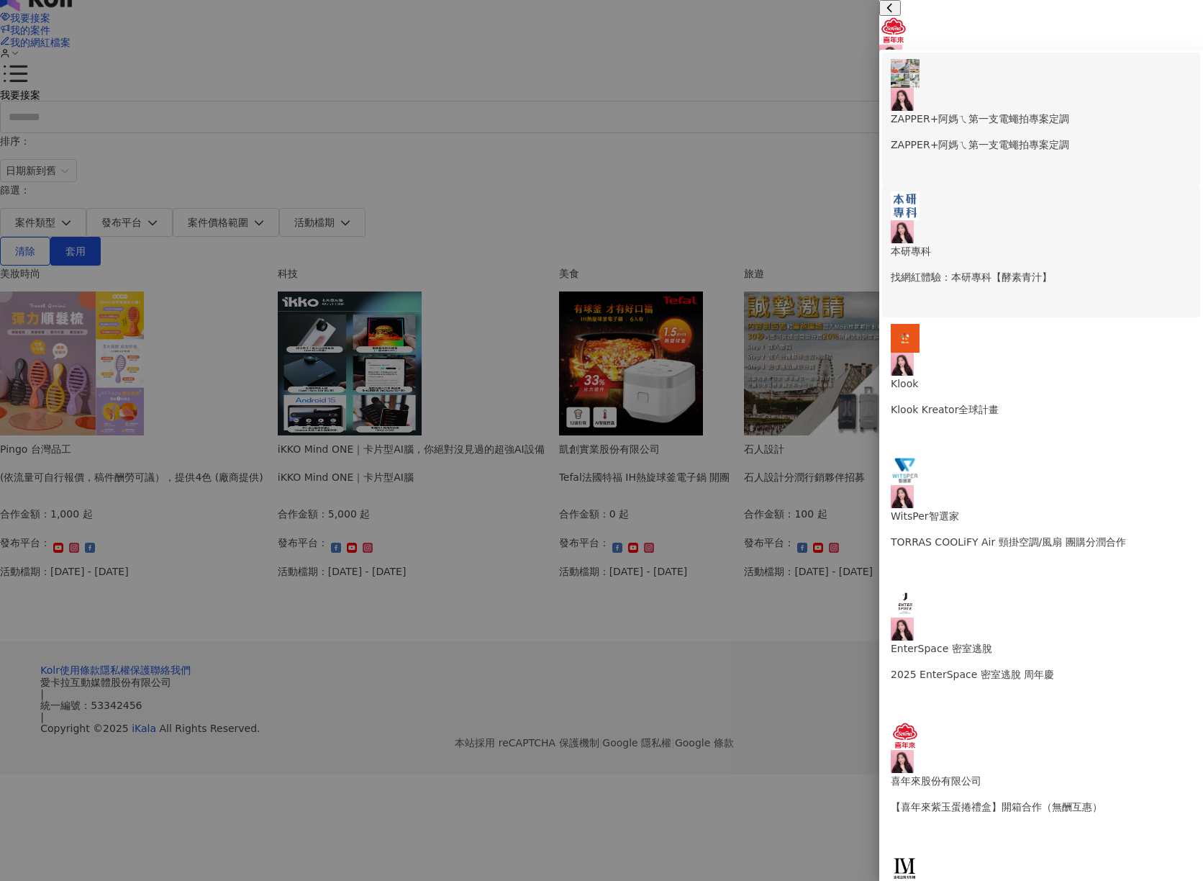
click at [1012, 137] on p "ZAPPER+阿媽ㄟ第一支電蠅拍專案定調" at bounding box center [1041, 145] width 301 height 16
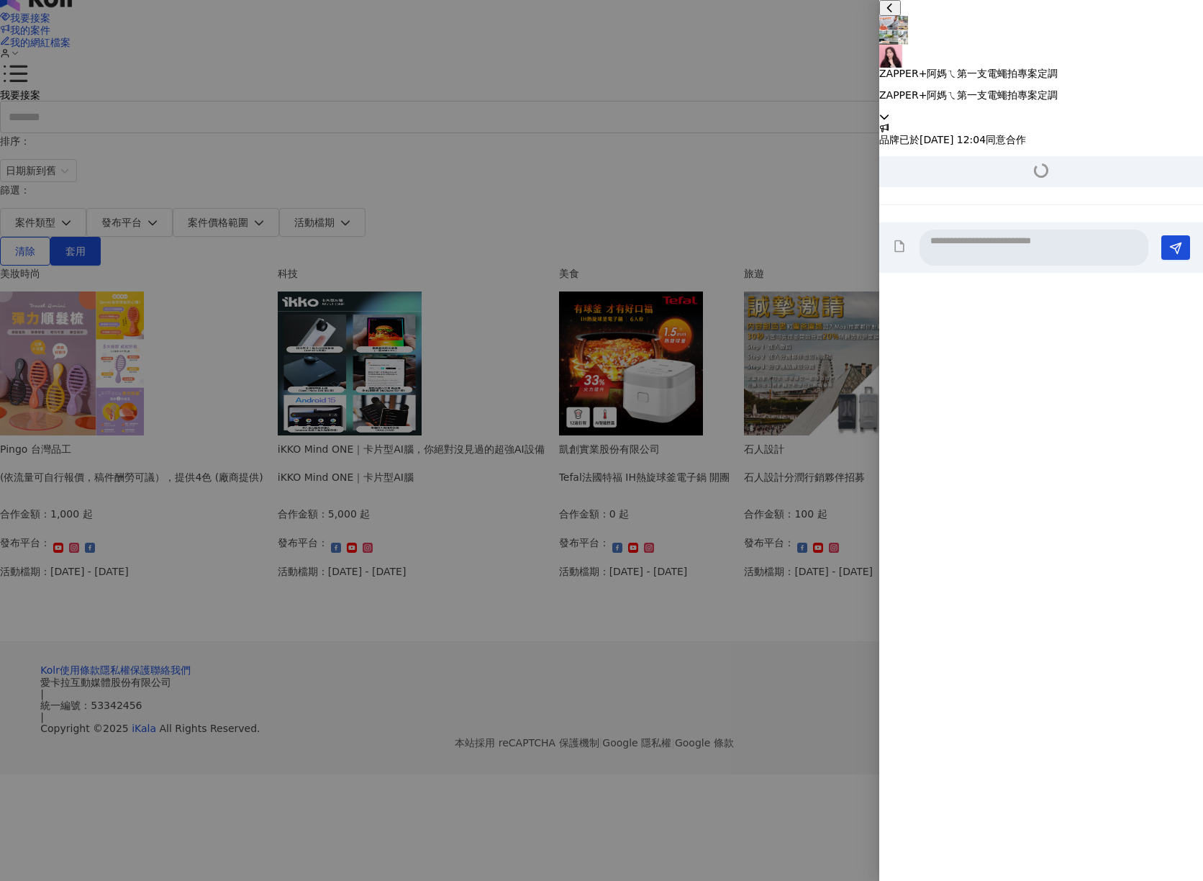
scroll to position [832, 0]
